Goal: Task Accomplishment & Management: Manage account settings

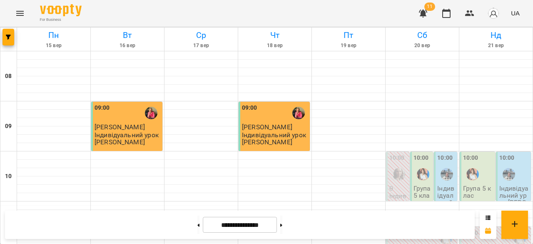
scroll to position [486, 0]
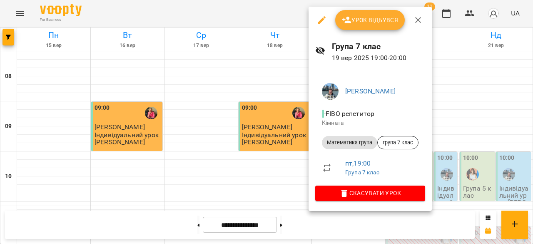
click at [407, 135] on li "Математика група група 7 клас" at bounding box center [370, 142] width 110 height 20
click at [404, 145] on span "група 7 клас" at bounding box center [398, 142] width 40 height 7
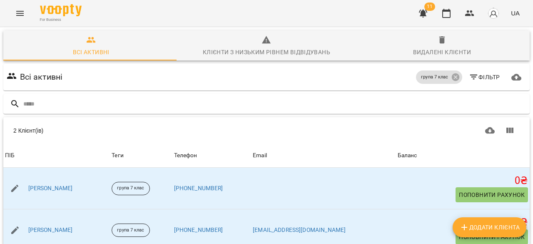
click at [54, 16] on div "For Business" at bounding box center [61, 13] width 42 height 18
click at [446, 13] on icon "button" at bounding box center [446, 13] width 10 height 10
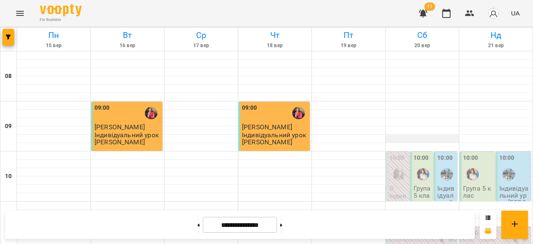
scroll to position [578, 0]
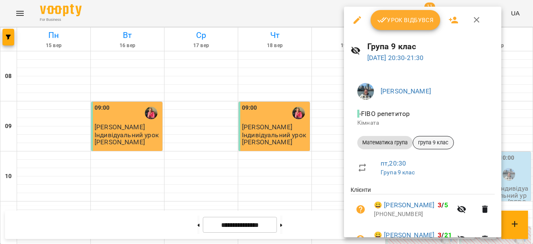
click at [432, 141] on span "група 9 клас" at bounding box center [433, 142] width 40 height 7
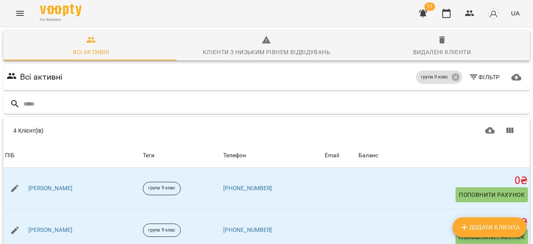
scroll to position [64, 0]
click at [446, 7] on button "button" at bounding box center [446, 13] width 20 height 20
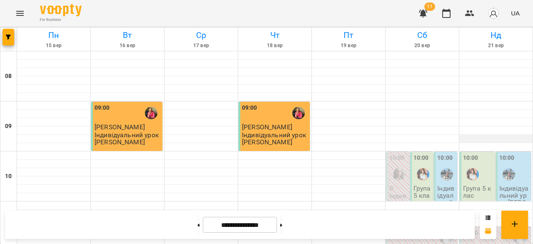
scroll to position [469, 0]
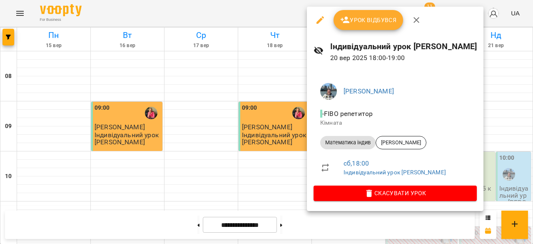
click at [286, 145] on div at bounding box center [266, 122] width 533 height 244
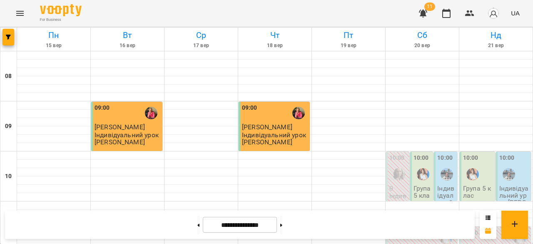
scroll to position [482, 0]
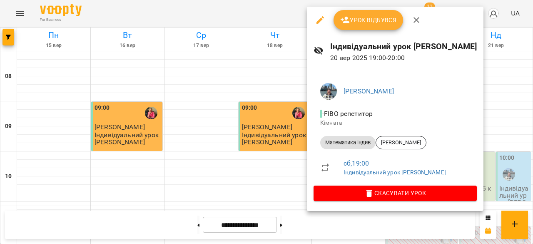
click at [294, 135] on div at bounding box center [266, 122] width 533 height 244
